Goal: Task Accomplishment & Management: Use online tool/utility

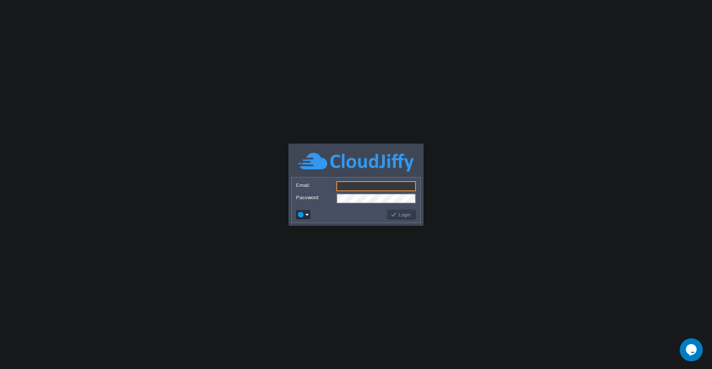
click at [356, 188] on input "Email:" at bounding box center [375, 186] width 79 height 10
click at [356, 185] on input "Email:" at bounding box center [375, 186] width 79 height 10
type input "[EMAIL_ADDRESS][DOMAIN_NAME]"
click at [405, 214] on button "Login" at bounding box center [401, 214] width 22 height 7
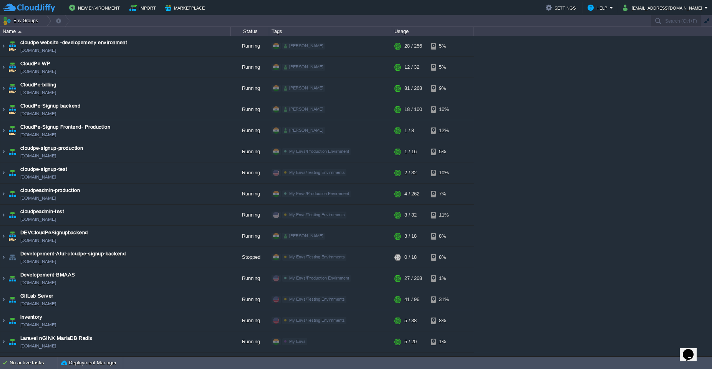
click at [521, 145] on div "cloudpe website -developemeny environment [DOMAIN_NAME] Running [PERSON_NAME] +…" at bounding box center [356, 196] width 712 height 321
click at [56, 22] on button "button" at bounding box center [58, 20] width 7 height 11
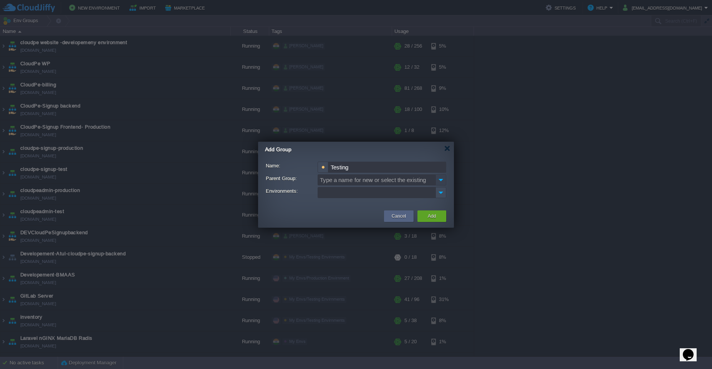
type input "Testing"
click at [443, 180] on img at bounding box center [440, 179] width 11 height 11
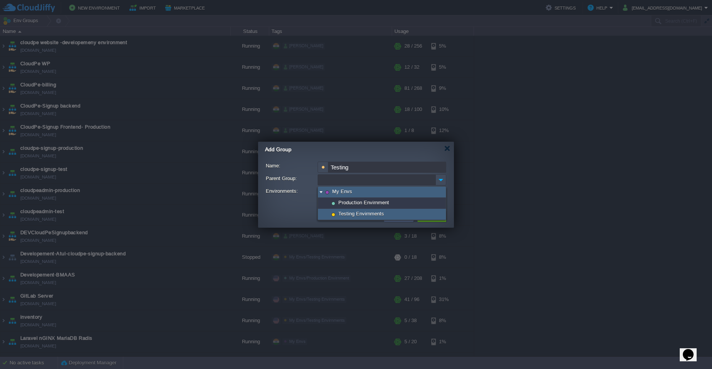
click at [381, 213] on span "Testing Envirnments" at bounding box center [361, 213] width 48 height 7
type input "My Envs/Testing Envirnments"
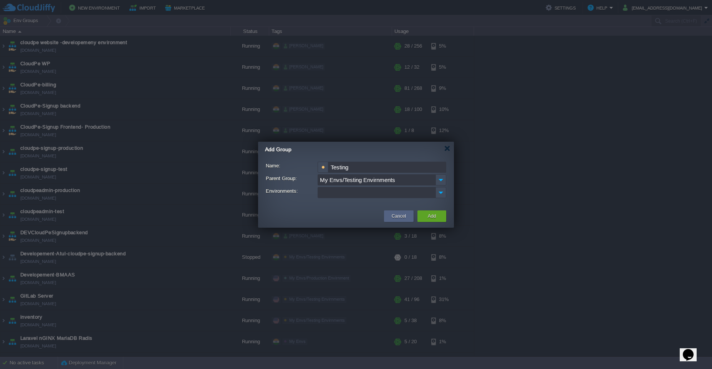
click at [360, 170] on input "Testing" at bounding box center [387, 167] width 118 height 11
type input "RnD"
click at [431, 217] on button "Add" at bounding box center [432, 216] width 8 height 8
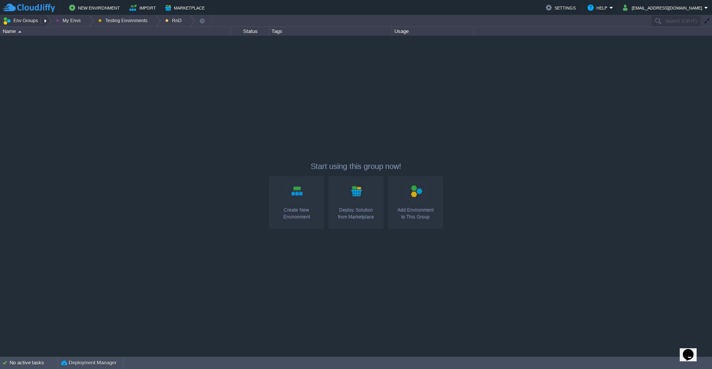
click at [25, 21] on button "Env Groups" at bounding box center [22, 20] width 38 height 11
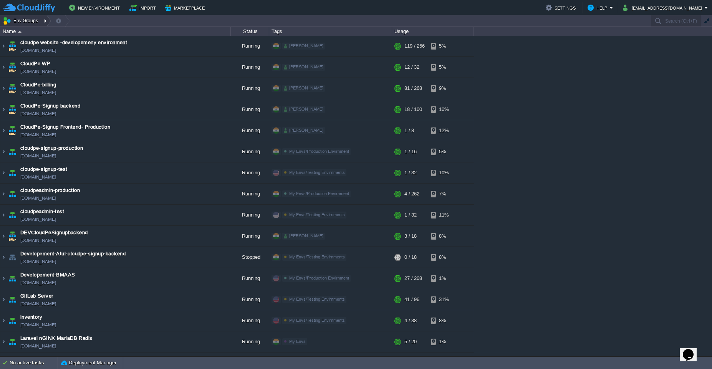
click at [43, 22] on div at bounding box center [46, 20] width 10 height 11
click at [20, 33] on span "My Envs" at bounding box center [22, 33] width 20 height 6
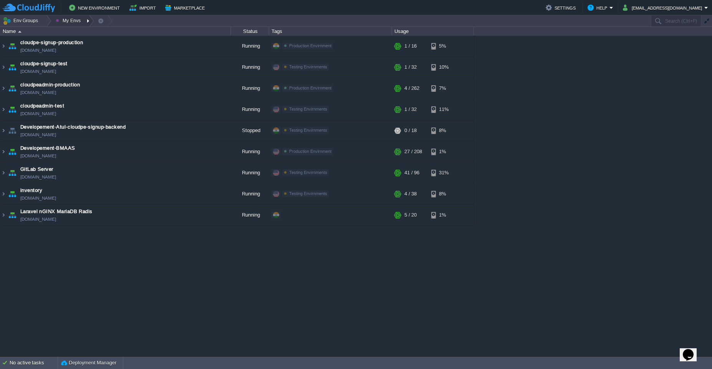
click at [88, 20] on div at bounding box center [89, 20] width 10 height 11
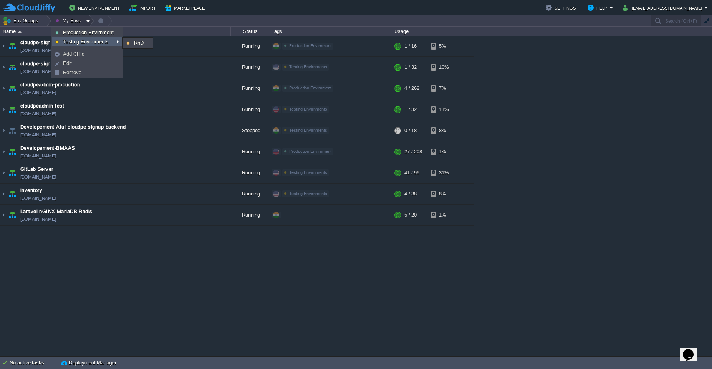
click at [78, 40] on span "Testing Envirnments" at bounding box center [86, 42] width 46 height 6
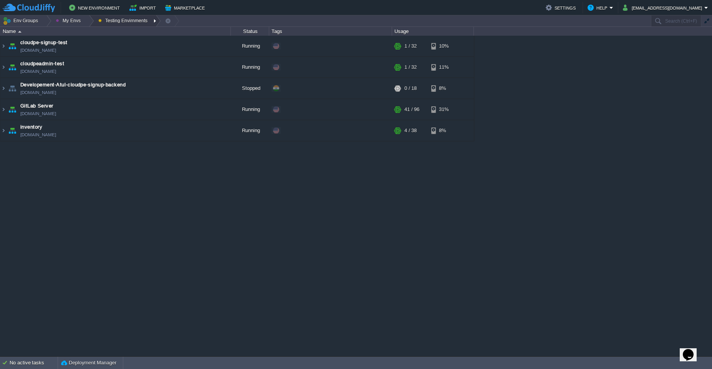
click at [151, 22] on div at bounding box center [156, 20] width 10 height 11
click at [146, 31] on link "RnD" at bounding box center [124, 32] width 58 height 8
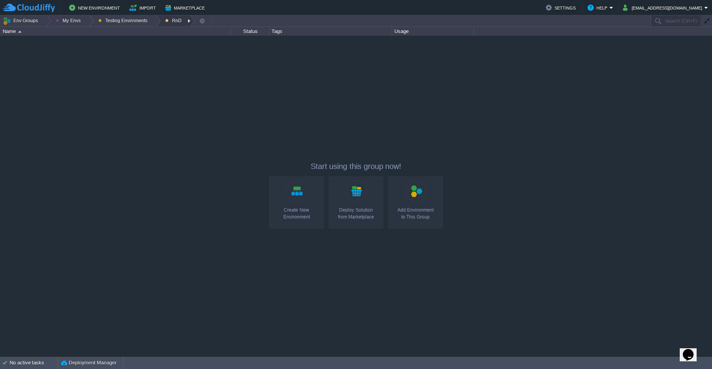
click at [187, 21] on div at bounding box center [190, 20] width 10 height 11
click at [184, 43] on link "Edit" at bounding box center [181, 42] width 40 height 8
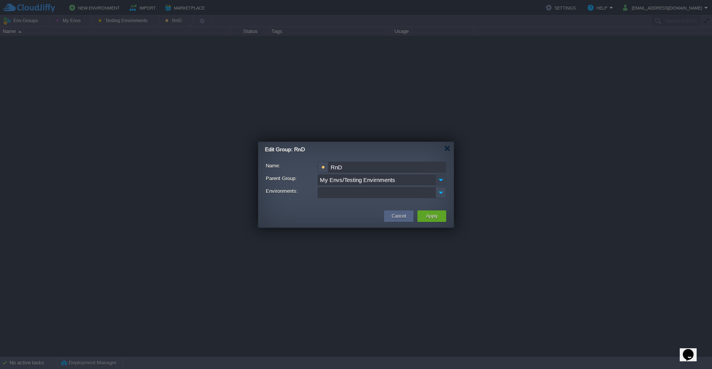
click at [439, 180] on img at bounding box center [440, 179] width 11 height 11
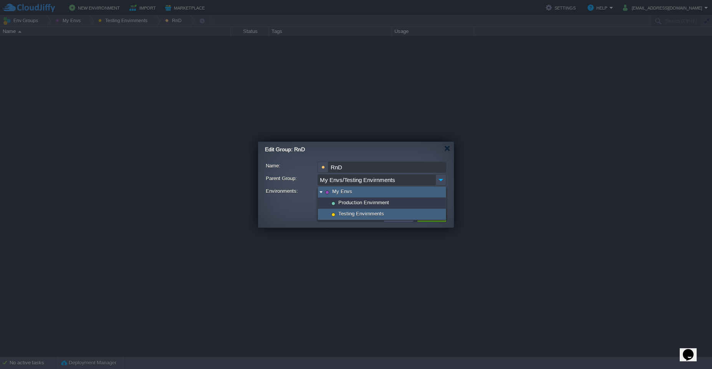
click at [375, 193] on div "My Envs" at bounding box center [382, 192] width 128 height 11
type input "My Envs"
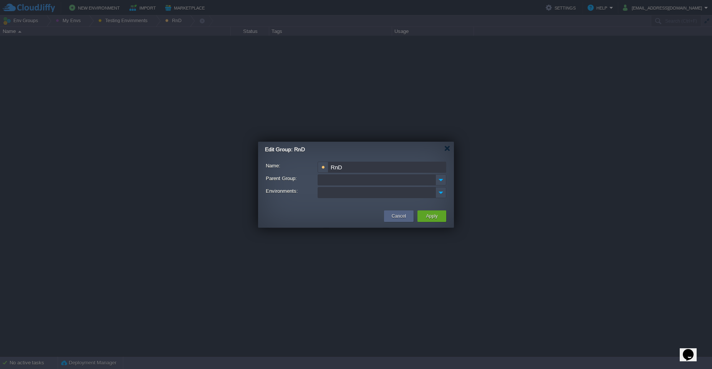
type input "Type a name for new or select the existing"
click at [281, 208] on div "Cancel Apply" at bounding box center [356, 216] width 196 height 22
click at [440, 194] on img at bounding box center [441, 192] width 10 height 10
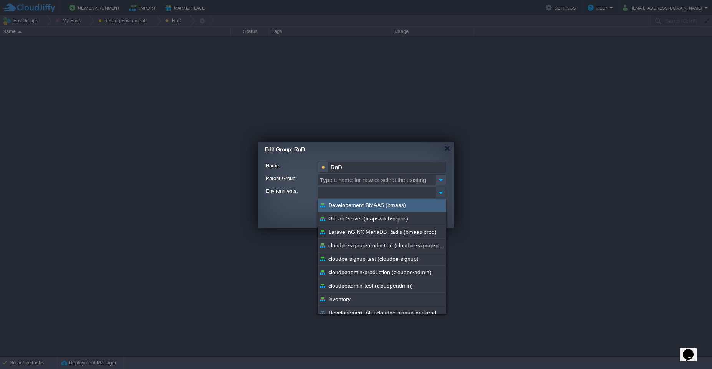
click at [440, 194] on img at bounding box center [441, 192] width 10 height 10
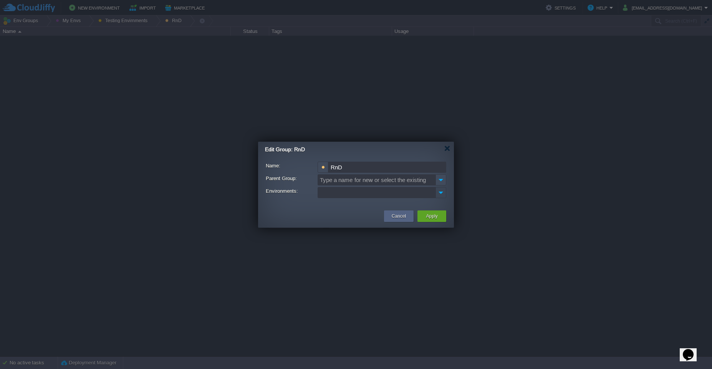
click at [440, 194] on img at bounding box center [441, 192] width 10 height 10
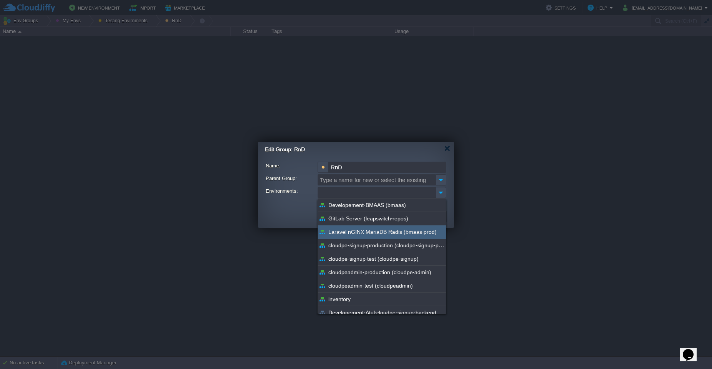
click at [375, 231] on span "Laravel nGINX MariaDB Radis (bmaas-prod)" at bounding box center [382, 231] width 108 height 7
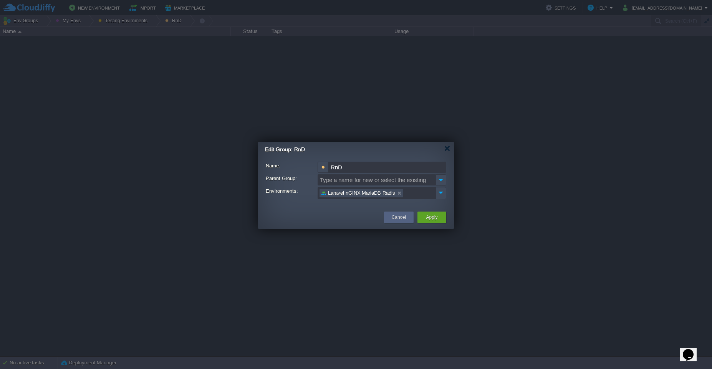
click at [285, 215] on td at bounding box center [322, 217] width 120 height 14
click at [440, 218] on div "Apply" at bounding box center [431, 218] width 17 height 12
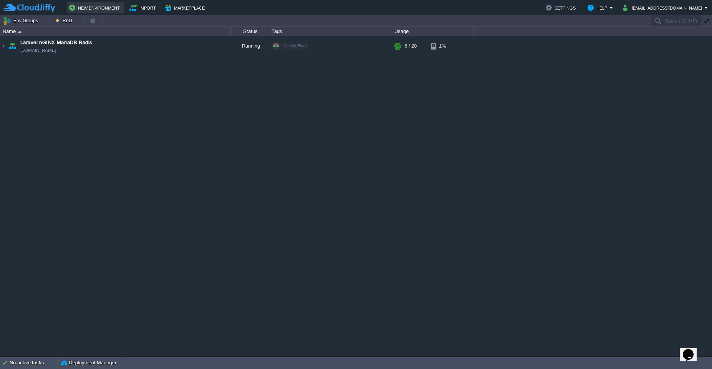
click at [101, 9] on button "New Environment" at bounding box center [95, 7] width 53 height 9
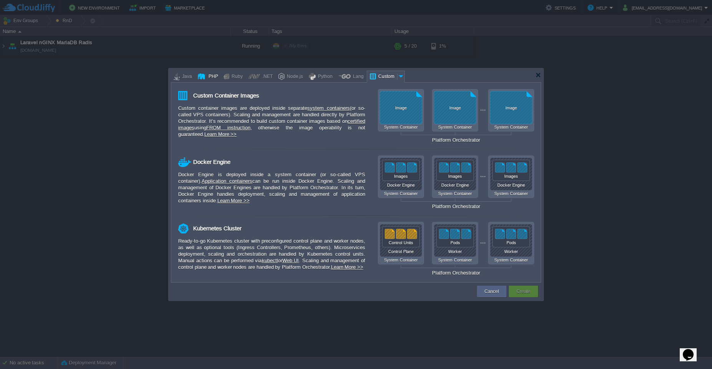
click at [212, 76] on div "PHP" at bounding box center [212, 77] width 12 height 12
type input "Application Servers"
type input "4"
type input "Apache [DATE]"
type input "PHP [DATE]"
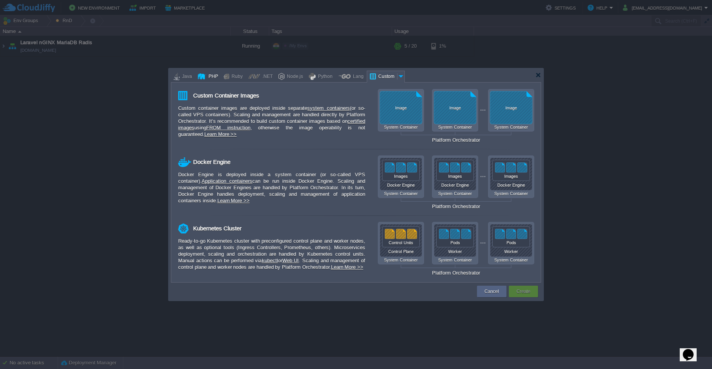
type input "Stateful"
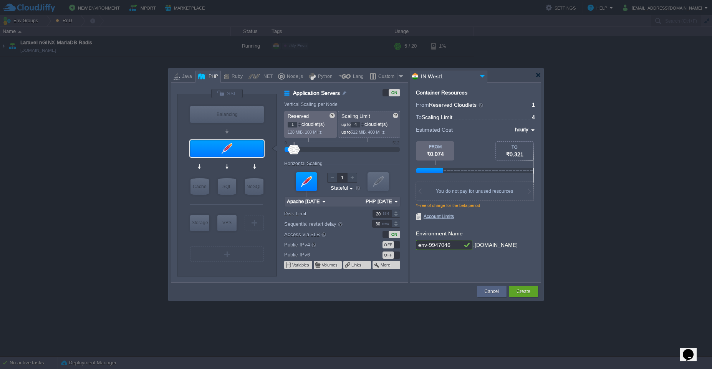
click at [322, 203] on img at bounding box center [324, 202] width 8 height 10
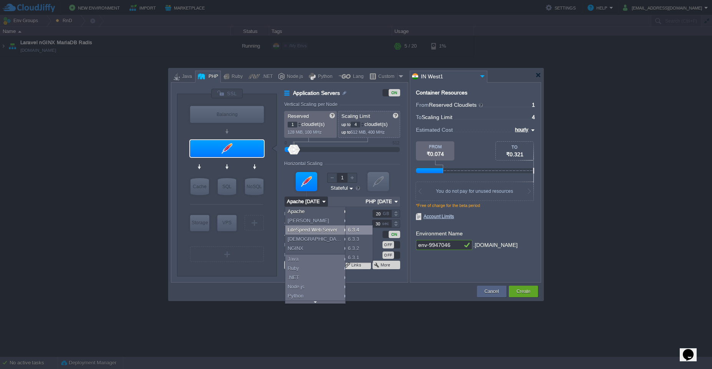
click at [357, 230] on div "6.3.4" at bounding box center [359, 229] width 27 height 9
type input "2"
type input "6"
type input "LiteSpeed Web Se..."
type input "PHP [DATE]"
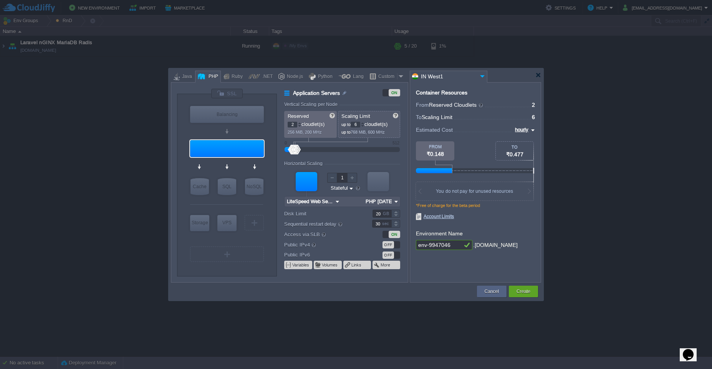
type input "MariaDB 12.0.2"
click at [232, 188] on div "SQL" at bounding box center [227, 186] width 18 height 17
type input "SQL Databases"
type input "4"
type input "MariaDB 12.0.2"
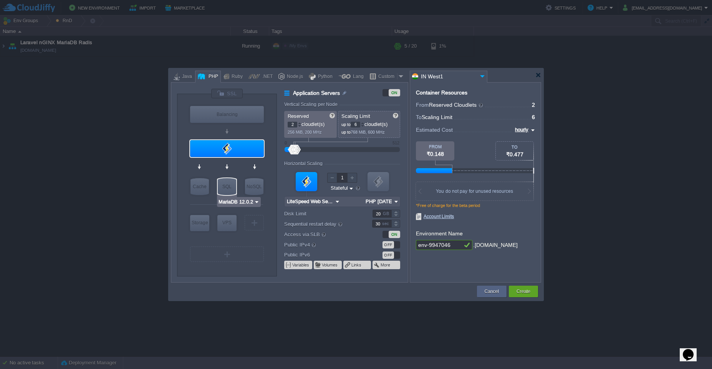
type input "12.0.2-almalinux-9"
type input "Stateless"
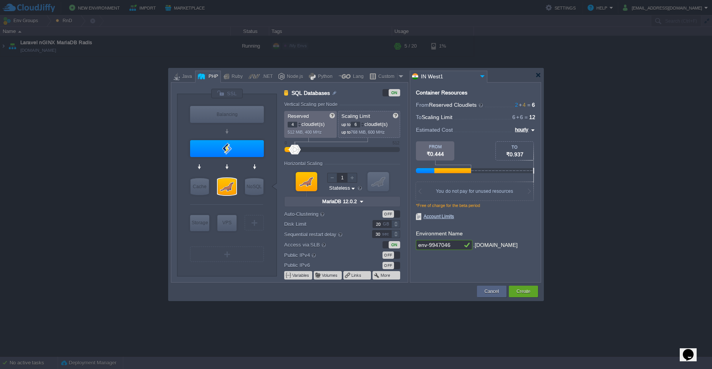
click at [455, 247] on input "env-9947046" at bounding box center [439, 245] width 46 height 10
type input "atul-test"
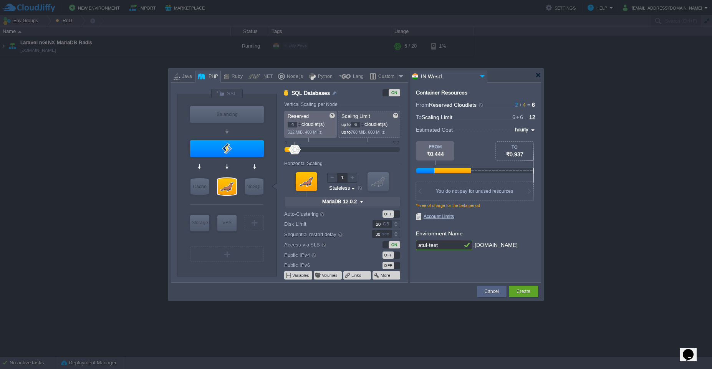
type input "NGINX 1.28.0"
type input "atul-test"
click at [228, 94] on div at bounding box center [227, 93] width 32 height 10
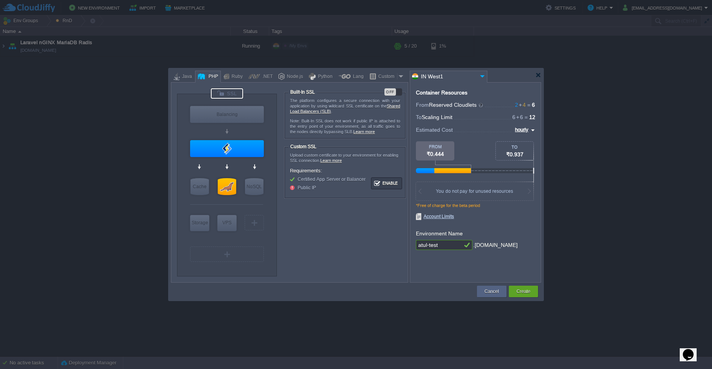
click at [395, 92] on div "OFF" at bounding box center [390, 91] width 12 height 7
type input "LiteSpeed Web Server 6.3.4"
click at [238, 141] on div at bounding box center [227, 148] width 74 height 17
type input "Application Servers"
type input "2"
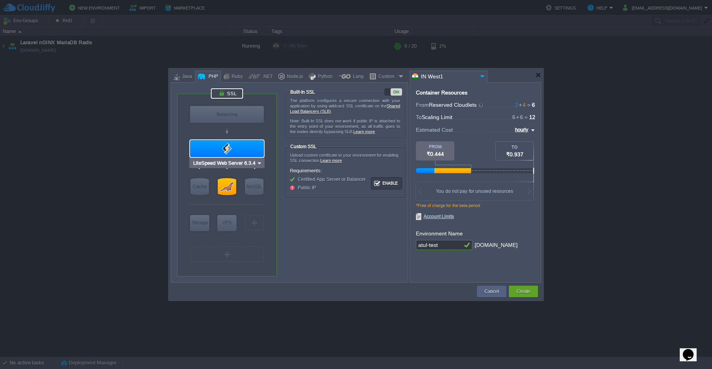
type input "LiteSpeed Web Se..."
type input "PHP [DATE]"
type input "Stateful"
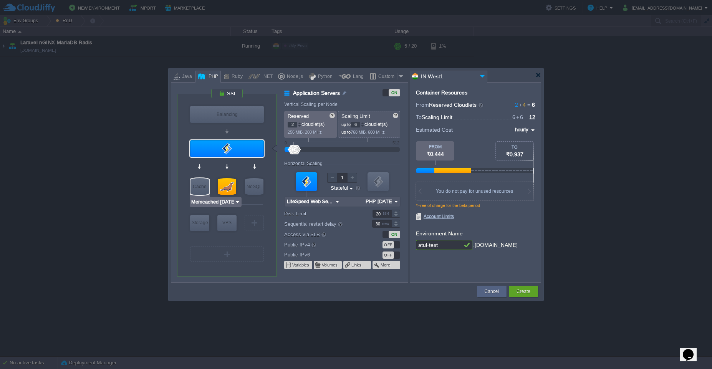
type input "Extra Storage 2.0-10.5"
click at [200, 223] on div "Storage" at bounding box center [199, 222] width 19 height 15
type input "Storage Containers"
type input "1"
type input "Extra Storage 2.0-10.5"
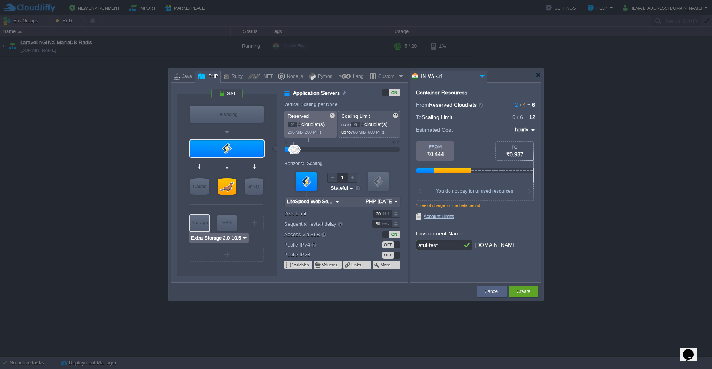
type input "2.0-10.5-almalinux-9"
type input "Stateless"
type input "10"
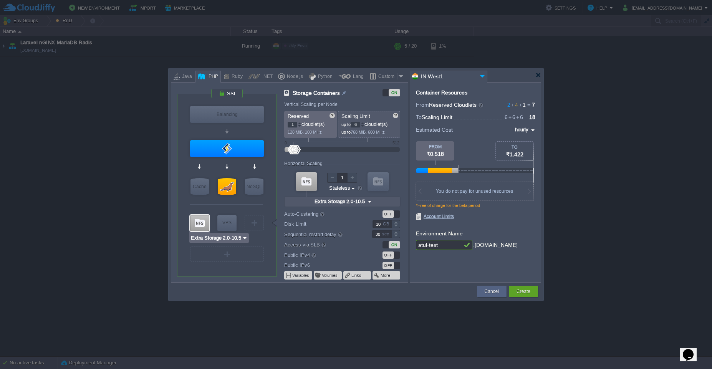
type input "AlmaLinux 9.6"
click at [306, 186] on div at bounding box center [307, 181] width 22 height 19
click at [368, 200] on img at bounding box center [370, 202] width 8 height 10
click at [342, 220] on div "Docker Image..." at bounding box center [343, 220] width 61 height 9
type input "16"
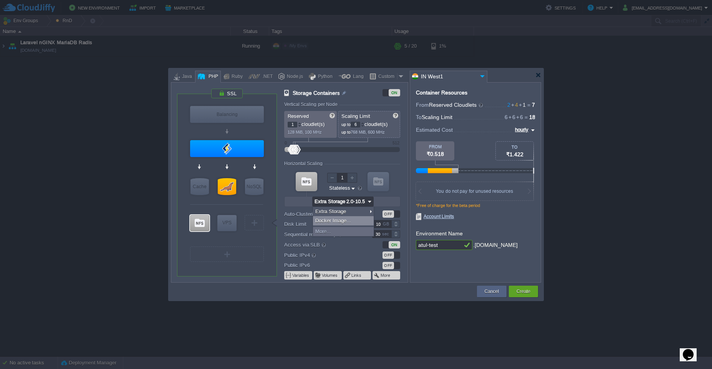
type input "Docker Image"
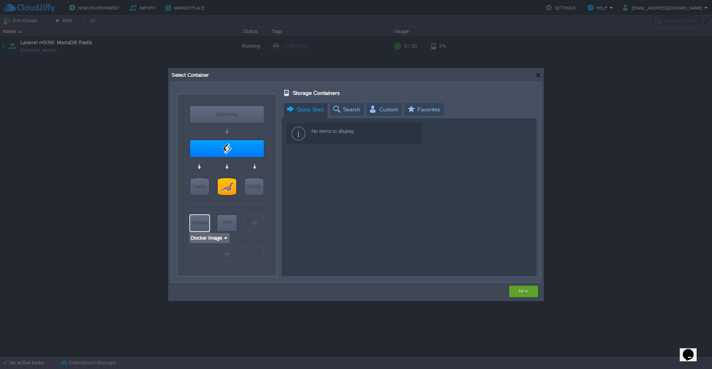
click at [202, 223] on div "Storage" at bounding box center [199, 222] width 19 height 15
click at [201, 221] on div "Storage" at bounding box center [199, 222] width 19 height 15
type input "AlmaLinux 9.6"
click at [223, 221] on div "VPS" at bounding box center [226, 222] width 19 height 15
type input "Elastic VPS"
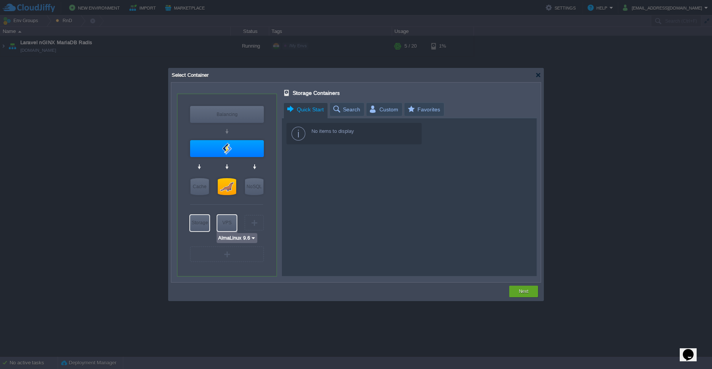
type input "4"
type input "AlmaLinux 9.6"
type input "9.6"
type input "Stateful"
type input "20"
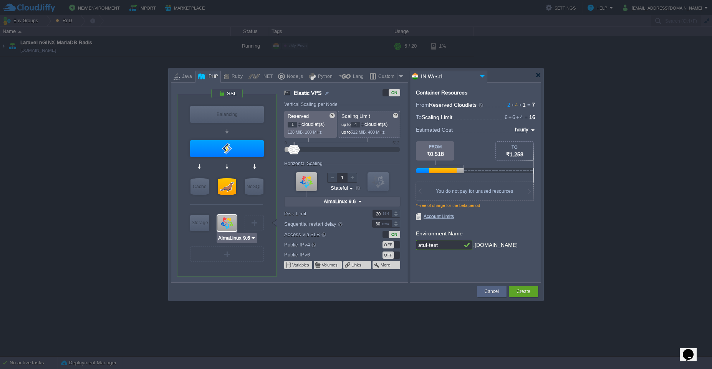
type input "Docker Image"
click at [198, 227] on div "Storage" at bounding box center [199, 222] width 19 height 15
type input "Storage Containers"
type input "16"
type input "Docker Image"
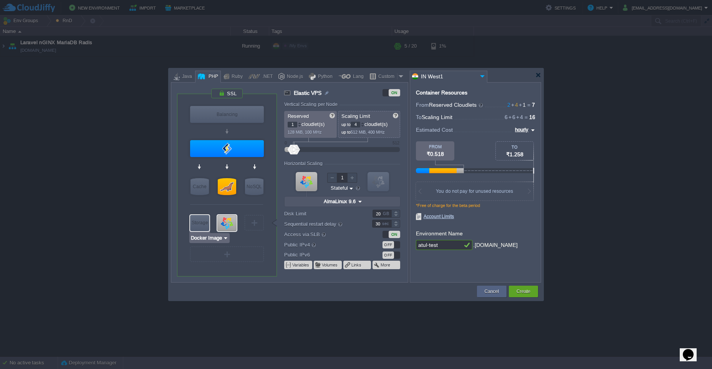
type input "Stateless"
type input "10"
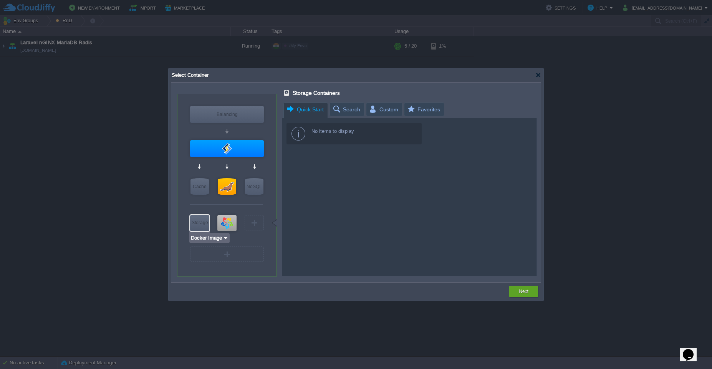
type input "AlmaLinux 9.6"
click at [228, 227] on div at bounding box center [226, 223] width 19 height 16
type input "Elastic VPS"
type input "4"
type input "AlmaLinux 9.6"
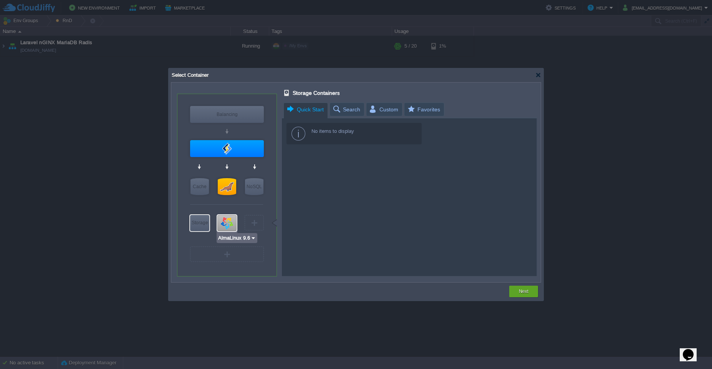
type input "Stateful"
type input "20"
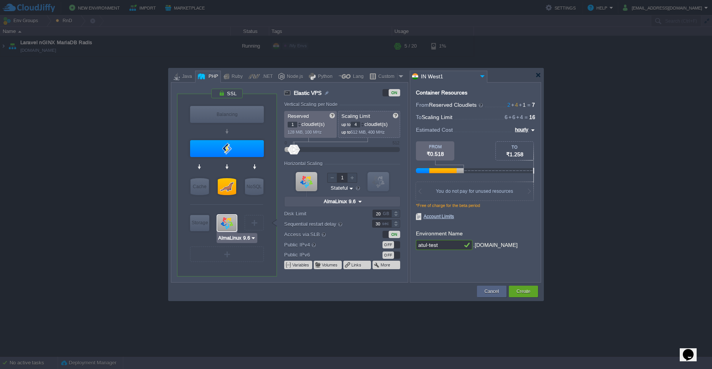
click at [225, 221] on div at bounding box center [226, 223] width 19 height 16
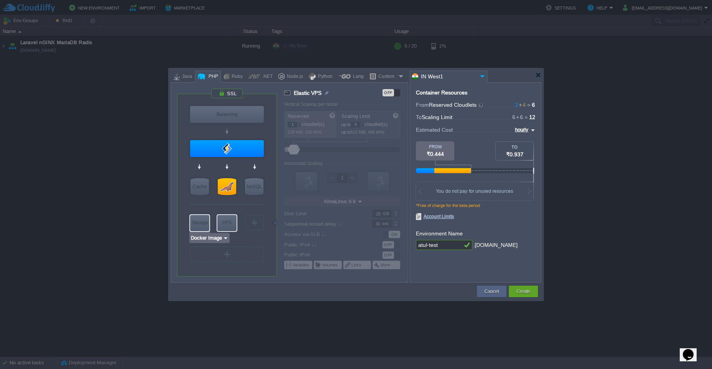
click at [225, 239] on img at bounding box center [226, 238] width 6 height 8
click at [216, 268] on div "More..." at bounding box center [212, 267] width 42 height 9
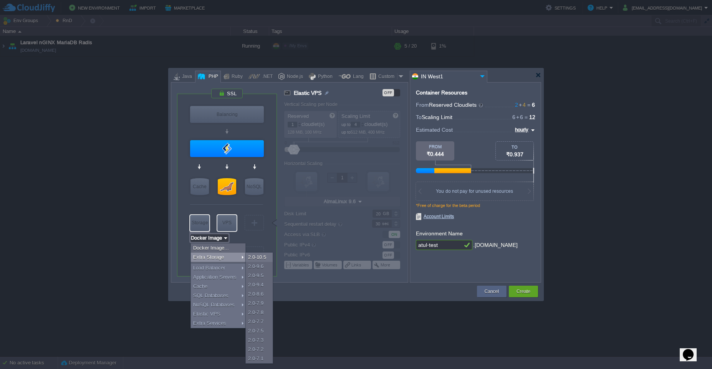
click at [212, 259] on div "Extra Storage" at bounding box center [218, 257] width 55 height 9
type input "Extra Storage 2.0-10.5"
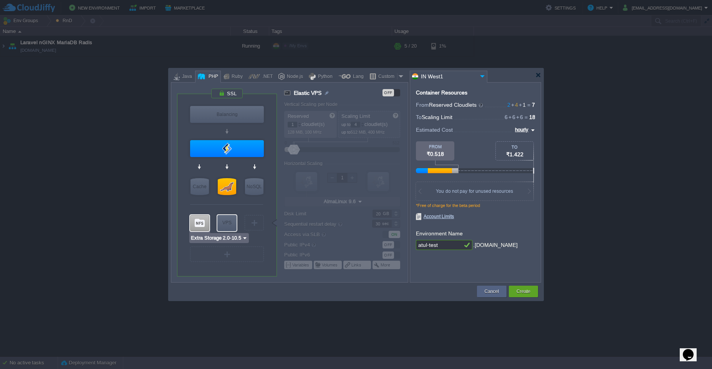
click at [198, 228] on div at bounding box center [199, 223] width 19 height 16
type input "Storage Containers"
type input "6"
type input "Extra Storage 2.0-10.5"
type input "2.0-10.5-almalinux-9"
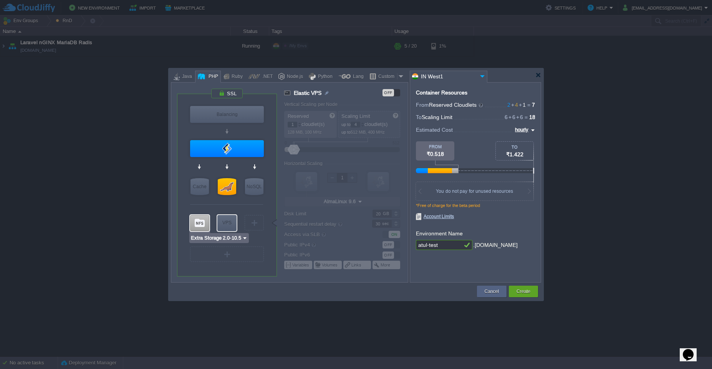
type input "Stateless"
type input "10"
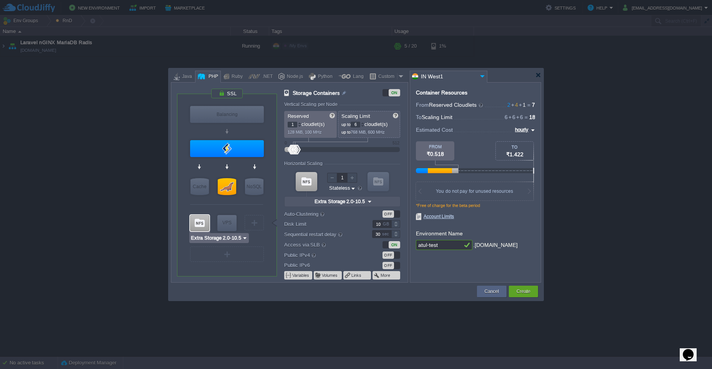
click at [198, 225] on div at bounding box center [199, 223] width 19 height 16
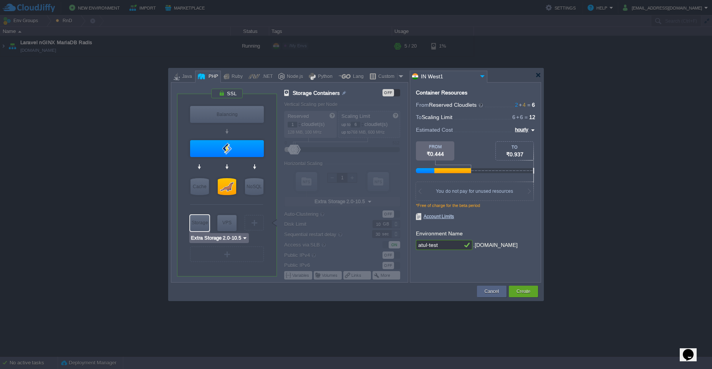
click at [198, 225] on div "Storage" at bounding box center [199, 222] width 19 height 15
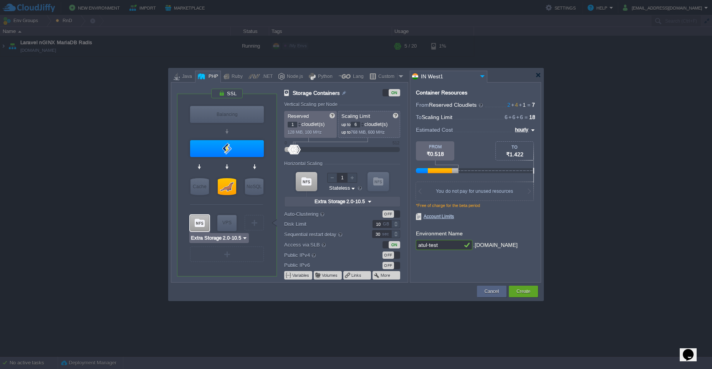
click at [198, 225] on div at bounding box center [199, 223] width 19 height 16
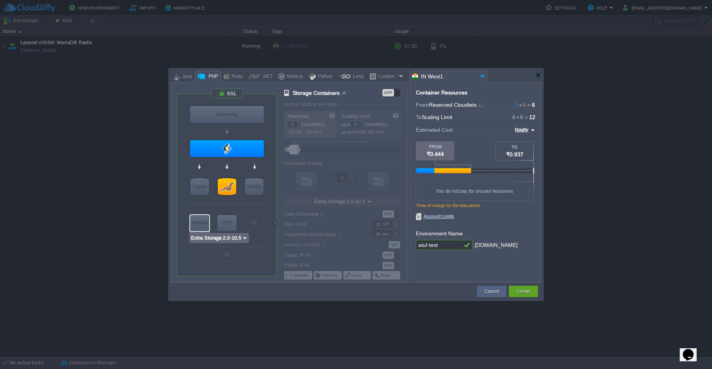
click at [198, 225] on div "Storage" at bounding box center [199, 222] width 19 height 15
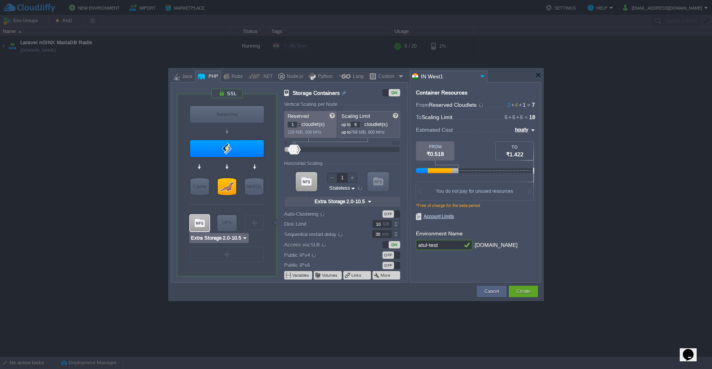
click at [198, 225] on div at bounding box center [199, 223] width 19 height 16
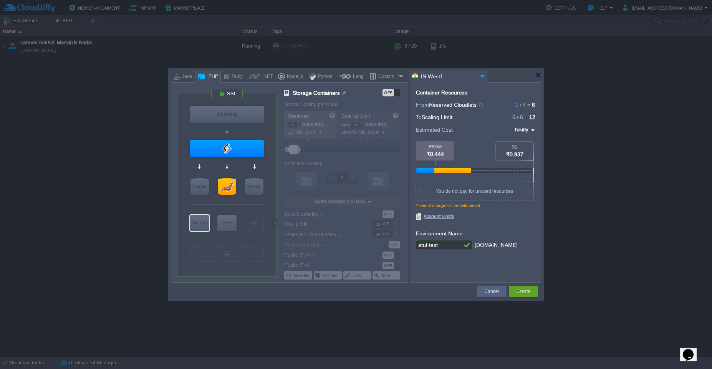
click at [246, 240] on div at bounding box center [226, 239] width 73 height 12
type input "MariaDB 12.0.2"
click at [228, 183] on div at bounding box center [227, 186] width 18 height 17
type input "SQL Databases"
type input "4"
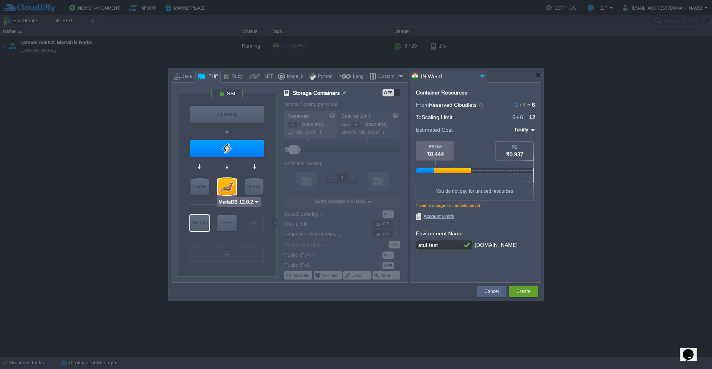
type input "MariaDB 12.0.2"
type input "12.0.2-almalinux-9"
type input "20"
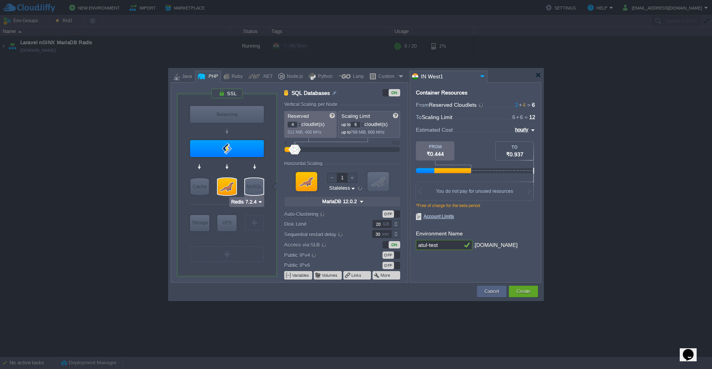
type input "LiteSpeed Web Server 6.3.4"
click at [248, 154] on div at bounding box center [227, 148] width 74 height 17
type input "Application Servers"
type input "2"
type input "LiteSpeed Web Se..."
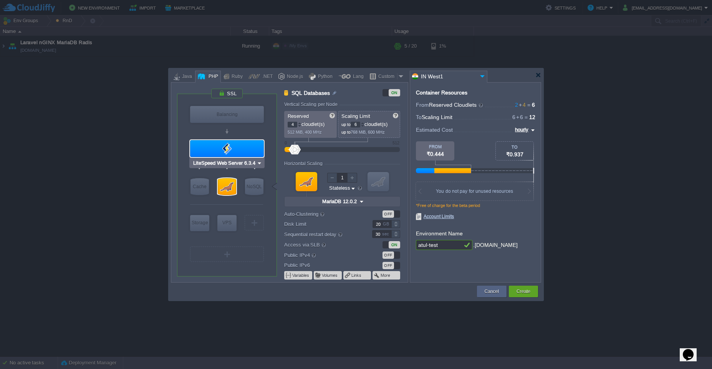
type input "PHP [DATE]"
type input "Stateful"
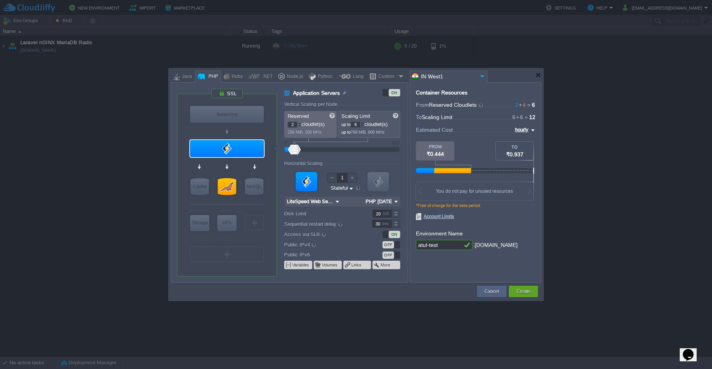
click at [359, 126] on input "6" at bounding box center [356, 125] width 10 height 6
type input "16"
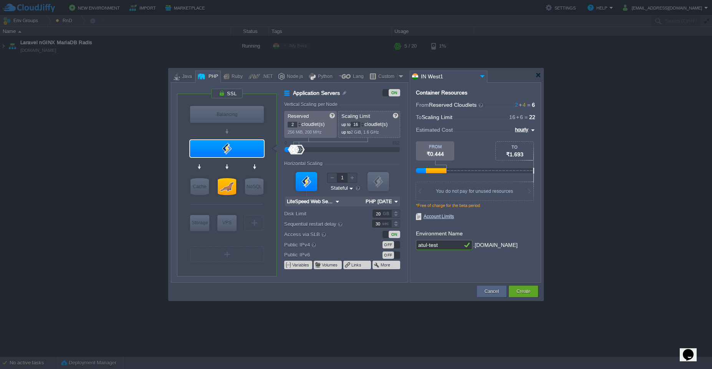
click at [528, 248] on div "atul-test .[DOMAIN_NAME]" at bounding box center [475, 245] width 119 height 10
click at [523, 294] on button "Create" at bounding box center [523, 292] width 14 height 8
